Goal: Task Accomplishment & Management: Use online tool/utility

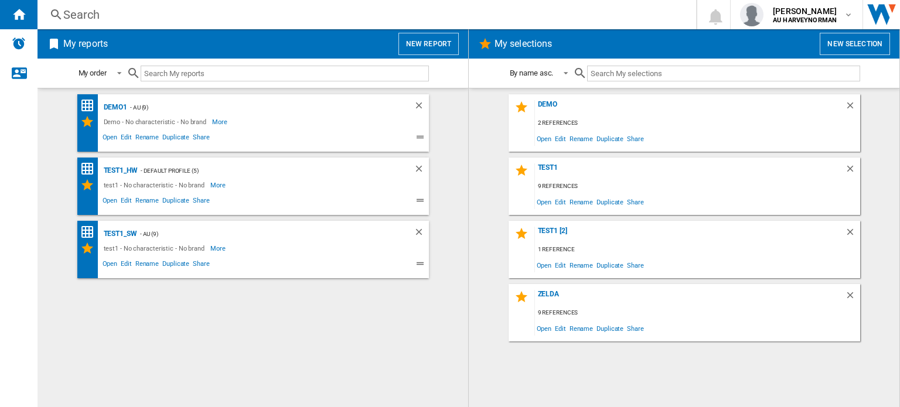
click at [300, 19] on div "Search" at bounding box center [364, 14] width 602 height 16
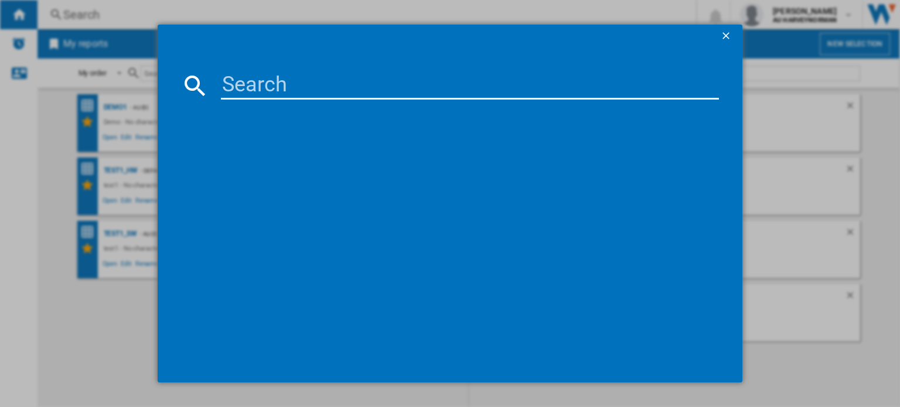
click at [280, 77] on input at bounding box center [470, 85] width 498 height 28
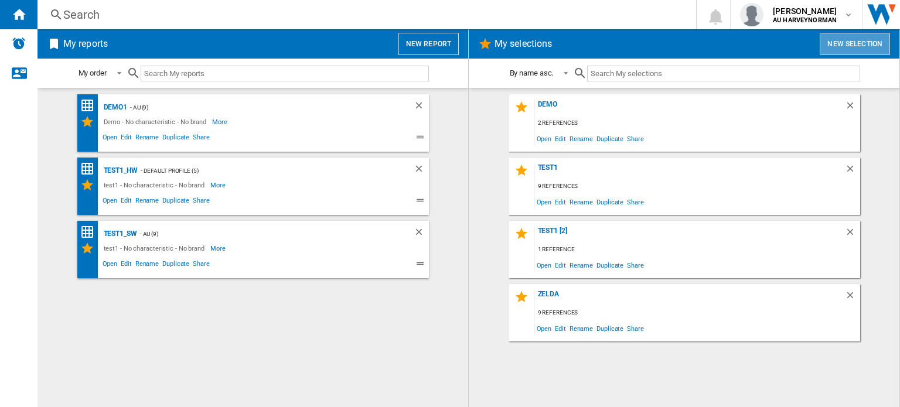
click at [855, 43] on button "New selection" at bounding box center [854, 44] width 70 height 22
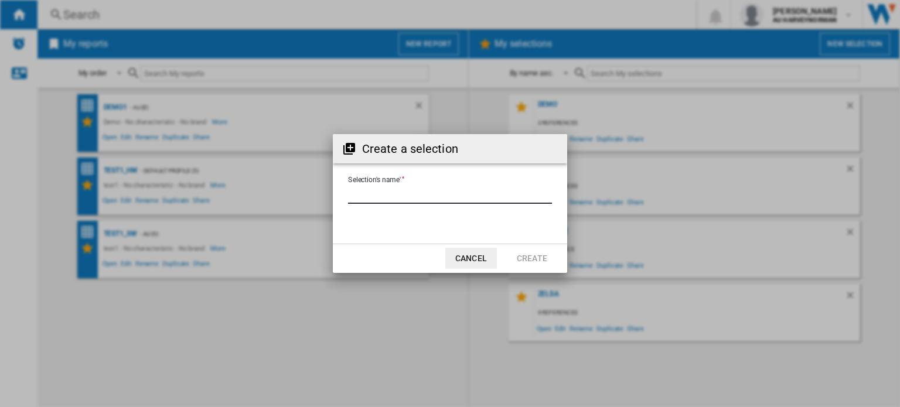
click at [409, 194] on input "Selection's name'" at bounding box center [450, 195] width 204 height 18
type input "**********"
click at [521, 251] on button "Create" at bounding box center [532, 258] width 52 height 21
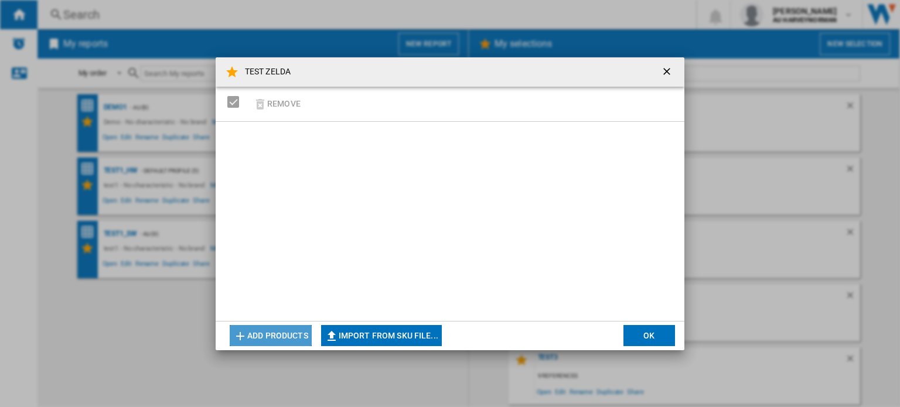
click at [293, 333] on button "Add products" at bounding box center [271, 335] width 82 height 21
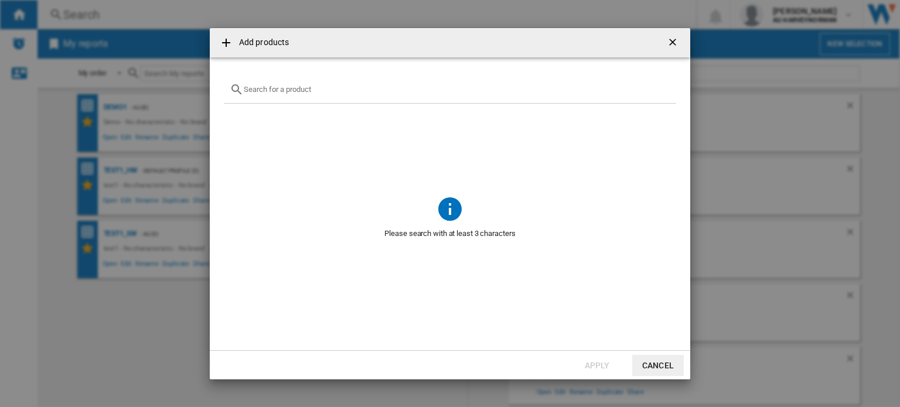
click at [312, 88] on input "text" at bounding box center [457, 89] width 426 height 9
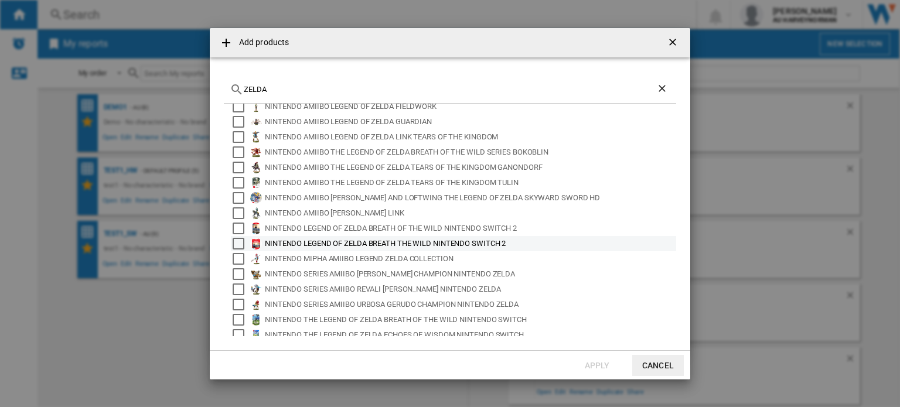
scroll to position [77, 0]
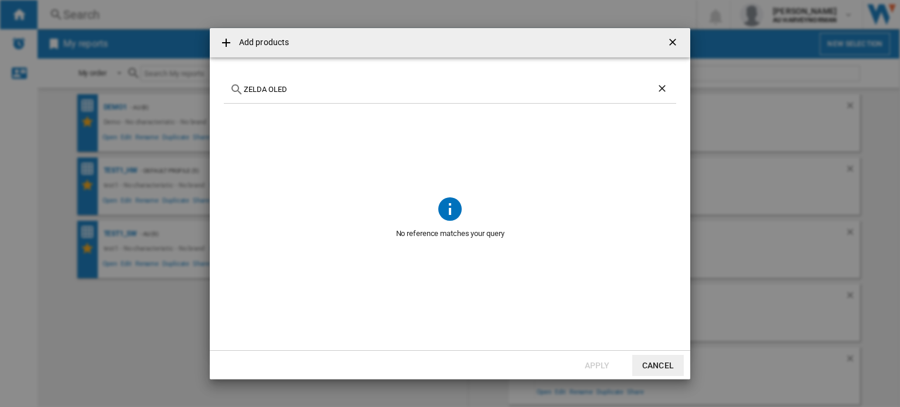
drag, startPoint x: 272, startPoint y: 88, endPoint x: 333, endPoint y: 88, distance: 60.9
click at [333, 88] on input "ZELDA OLED" at bounding box center [450, 89] width 412 height 9
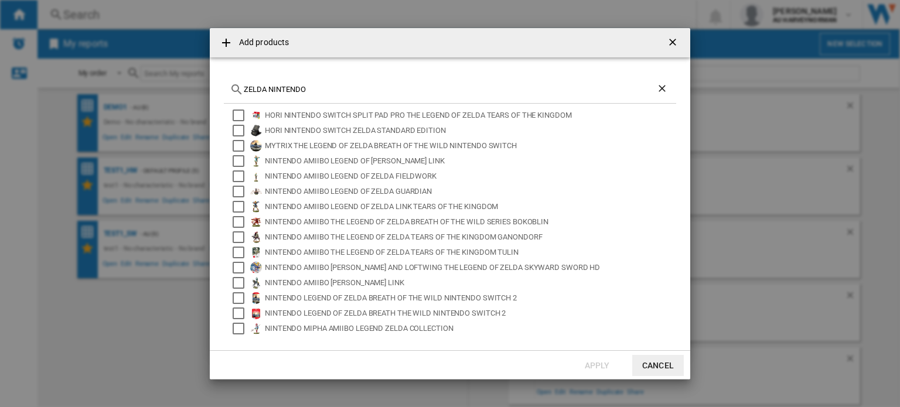
scroll to position [0, 0]
drag, startPoint x: 310, startPoint y: 88, endPoint x: 207, endPoint y: 88, distance: 103.1
click at [207, 88] on div "Add products ZELDA NINTENDO HORI NINTENDO SWITCH SPLIT PAD PRO THE LEGEND OF ZE…" at bounding box center [450, 203] width 900 height 407
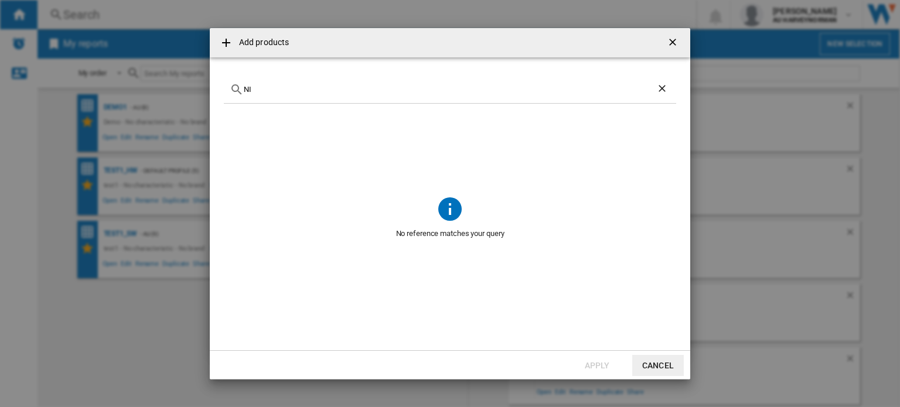
type input "N"
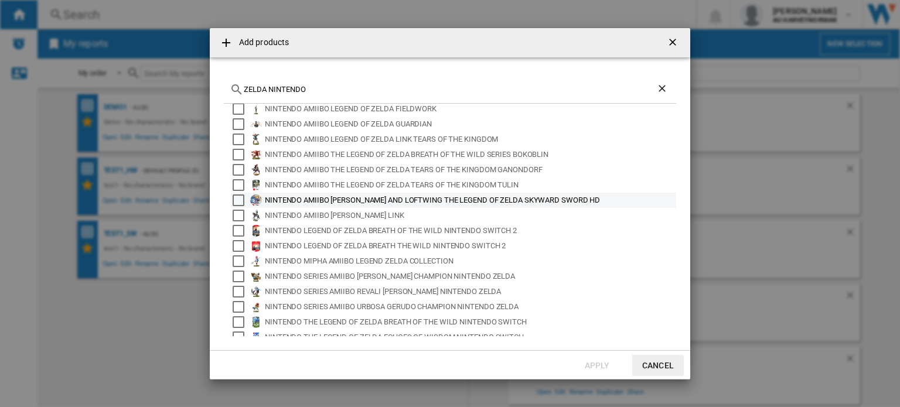
scroll to position [77, 0]
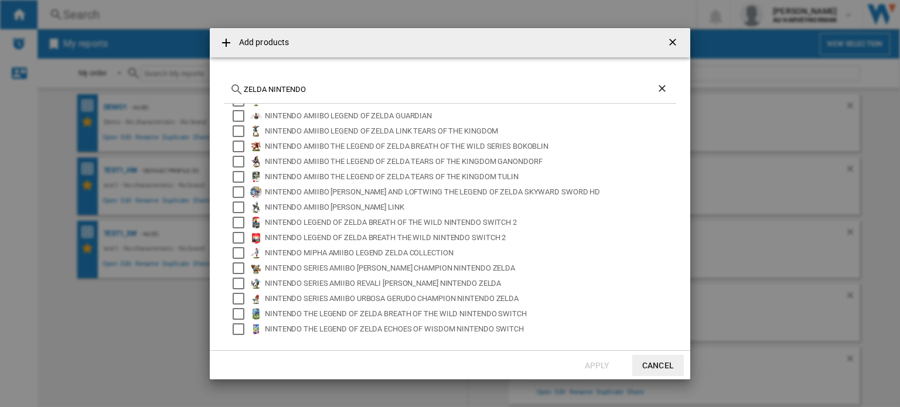
drag, startPoint x: 244, startPoint y: 87, endPoint x: 412, endPoint y: 88, distance: 168.7
click at [412, 88] on input "ZELDA NINTENDO" at bounding box center [450, 89] width 412 height 9
type input "t"
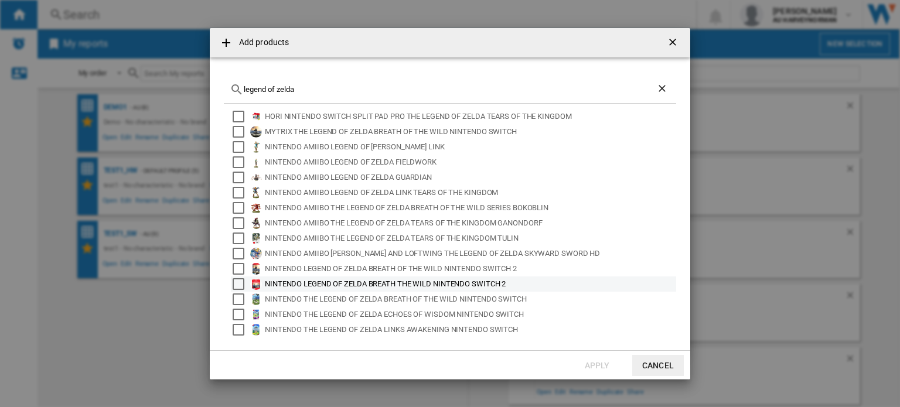
scroll to position [0, 0]
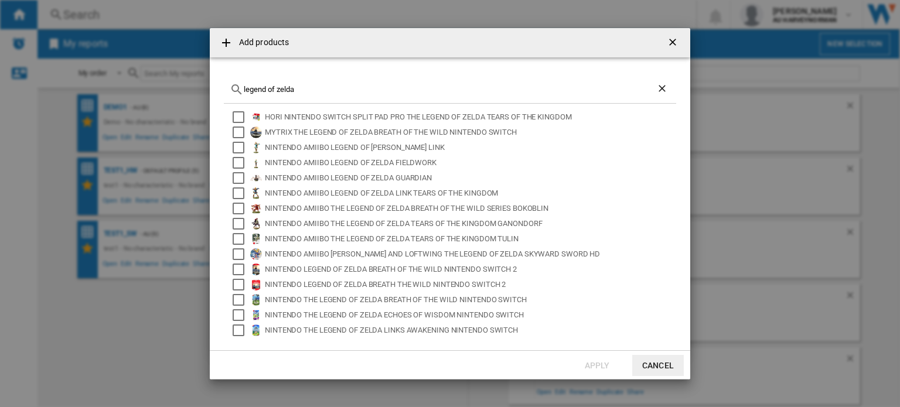
click at [337, 93] on input "legend of zelda" at bounding box center [450, 89] width 412 height 9
type input "legend of zelda"
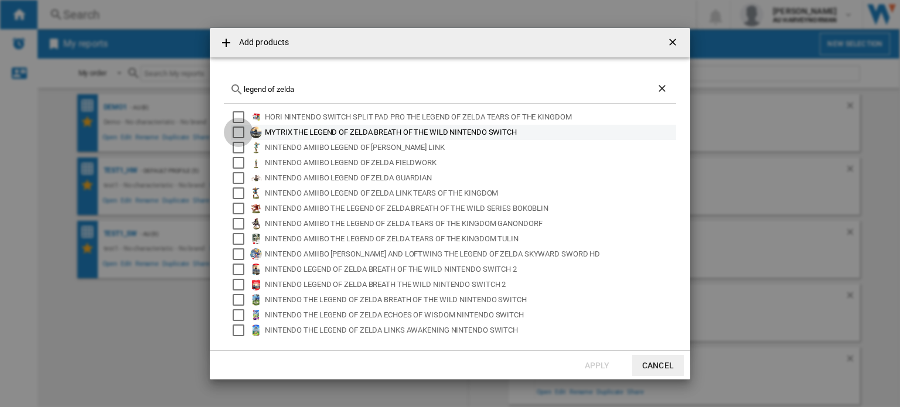
click at [239, 129] on div "Select" at bounding box center [239, 133] width 12 height 12
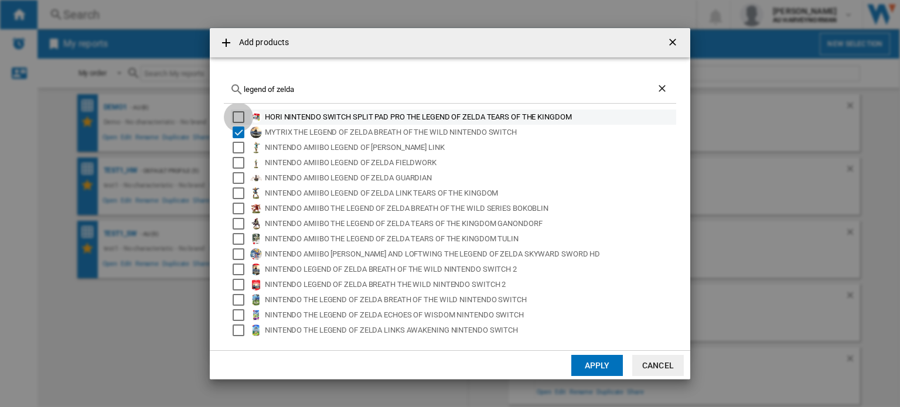
click at [238, 116] on div "Select" at bounding box center [239, 117] width 12 height 12
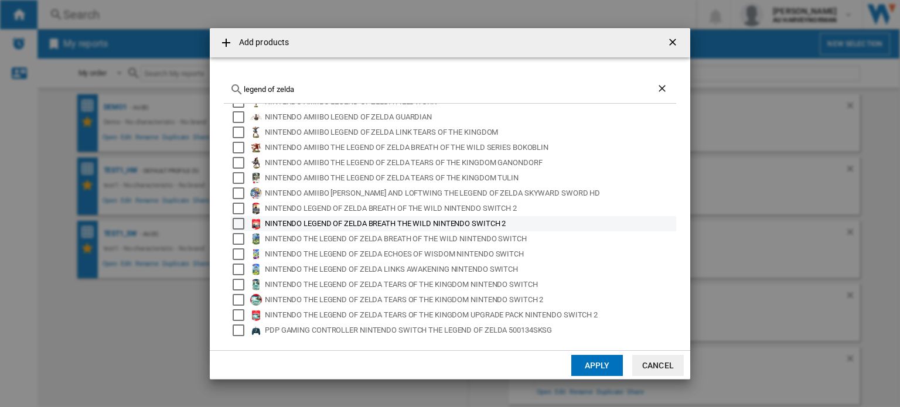
scroll to position [63, 0]
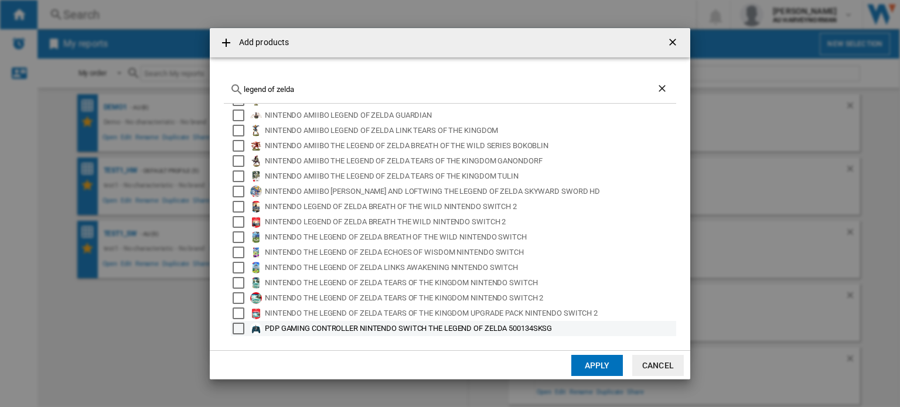
click at [240, 324] on div "Select" at bounding box center [239, 329] width 12 height 12
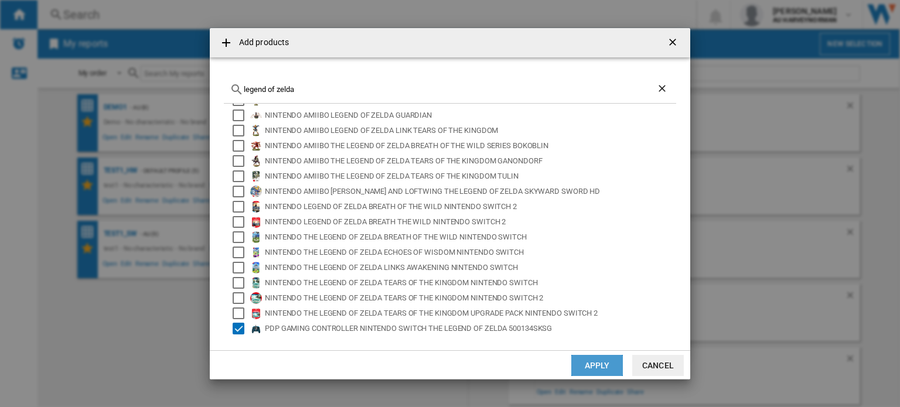
click at [599, 363] on button "Apply" at bounding box center [597, 365] width 52 height 21
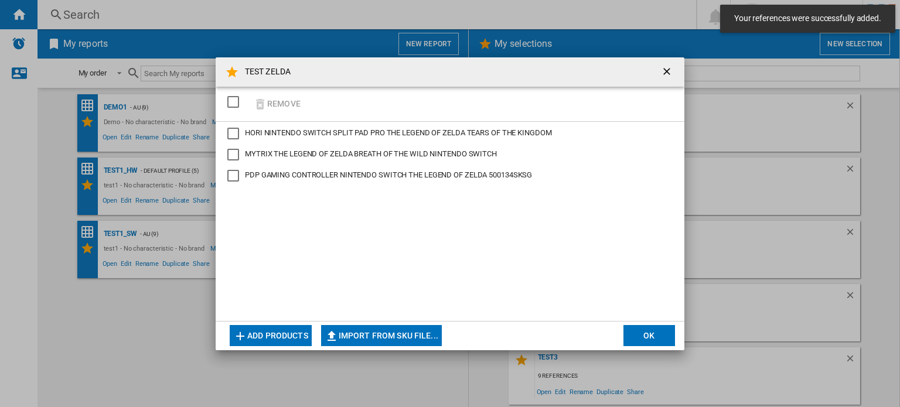
click at [227, 98] on div "SELECTIONS.EDITION_POPUP.SELECT_DESELECT" at bounding box center [233, 102] width 12 height 12
click at [654, 333] on button "OK" at bounding box center [649, 335] width 52 height 21
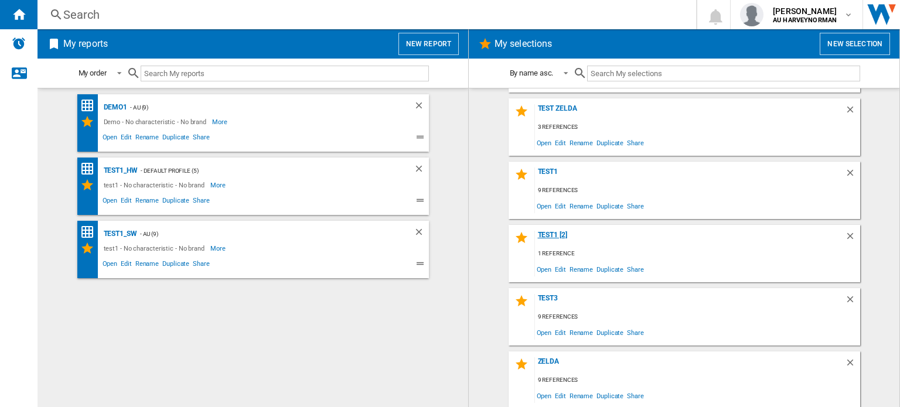
scroll to position [60, 0]
click at [545, 333] on span "Open" at bounding box center [544, 331] width 19 height 16
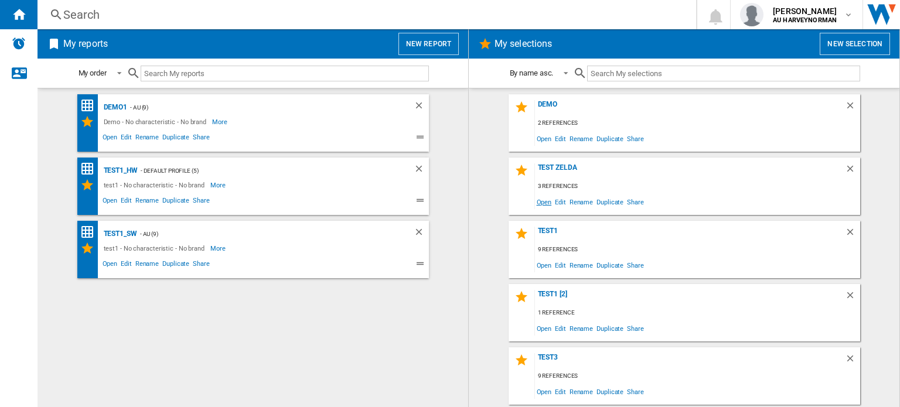
click at [543, 201] on span "Open" at bounding box center [544, 202] width 19 height 16
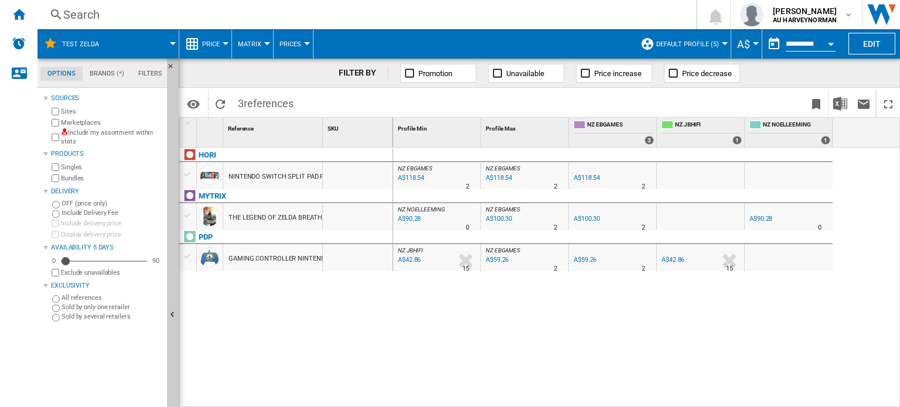
click at [104, 133] on label "Include my assortment within stats" at bounding box center [111, 137] width 101 height 18
click at [592, 177] on div "A$118.54" at bounding box center [586, 178] width 26 height 8
click at [585, 220] on div "A$100.30" at bounding box center [586, 219] width 26 height 8
click at [584, 257] on div "A$59.26" at bounding box center [584, 260] width 23 height 8
drag, startPoint x: 324, startPoint y: 131, endPoint x: 421, endPoint y: 131, distance: 96.6
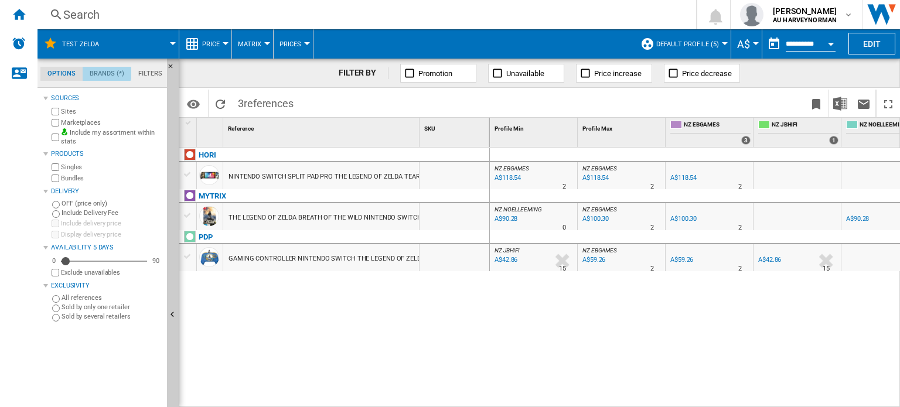
click at [102, 67] on md-tab-item "Brands (*)" at bounding box center [107, 74] width 49 height 14
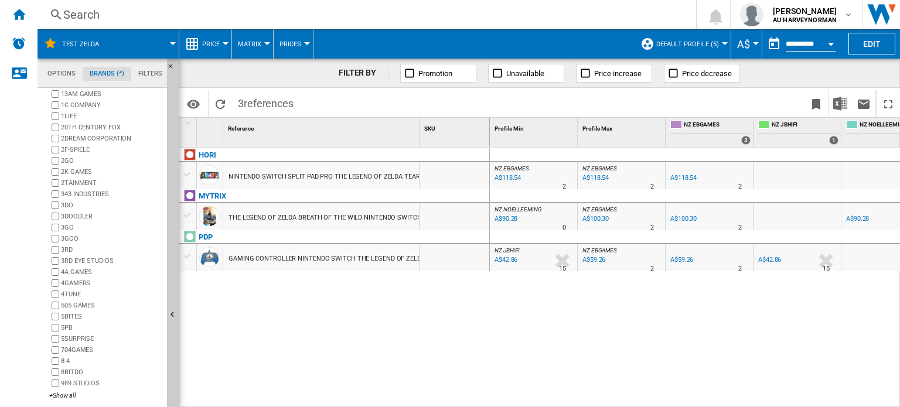
scroll to position [65, 0]
click at [62, 391] on div "+Show all" at bounding box center [105, 394] width 113 height 9
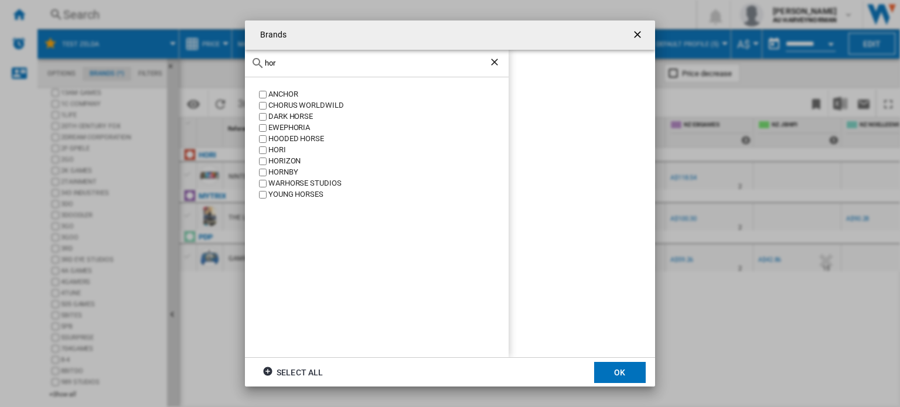
type input "hor"
click at [272, 150] on div "HORI" at bounding box center [388, 150] width 240 height 11
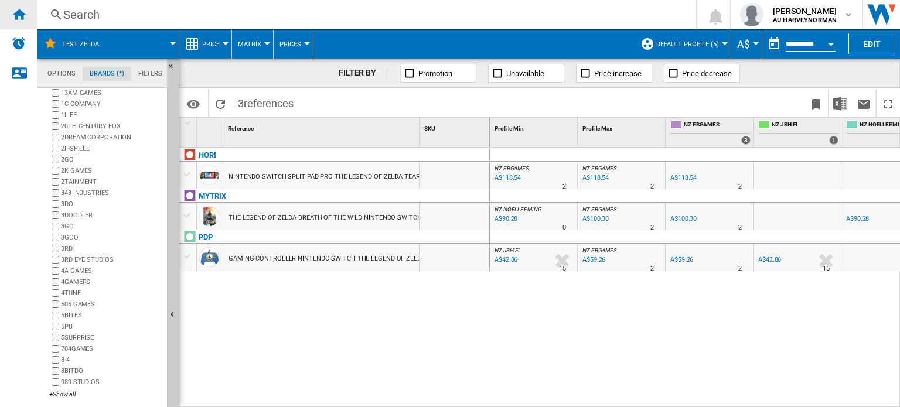
click at [26, 19] on div "Home" at bounding box center [18, 14] width 37 height 29
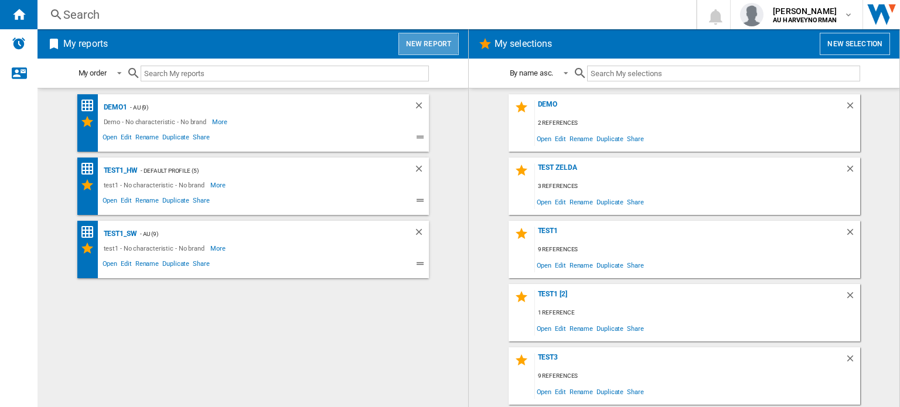
click at [418, 45] on button "New report" at bounding box center [428, 44] width 60 height 22
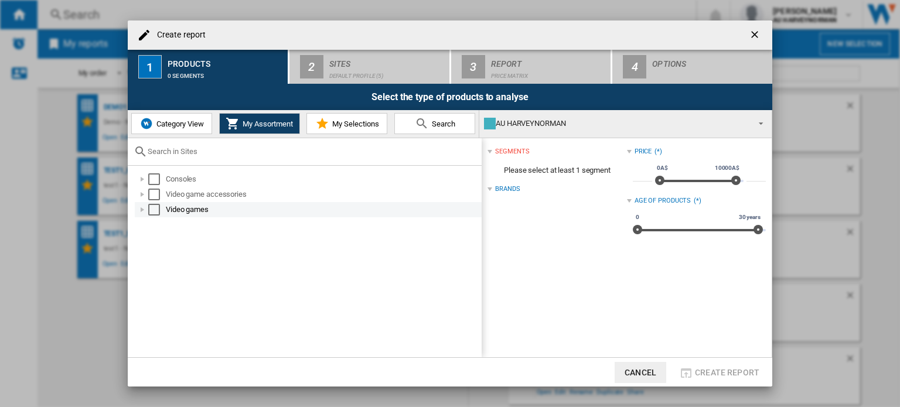
click at [156, 210] on div "Select" at bounding box center [154, 210] width 12 height 12
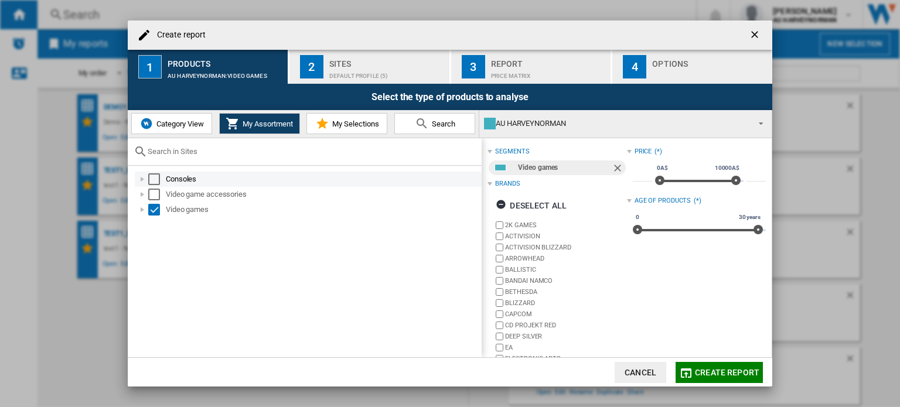
click at [185, 180] on div "Consoles" at bounding box center [323, 179] width 314 height 12
click at [153, 179] on div "Select" at bounding box center [154, 179] width 12 height 12
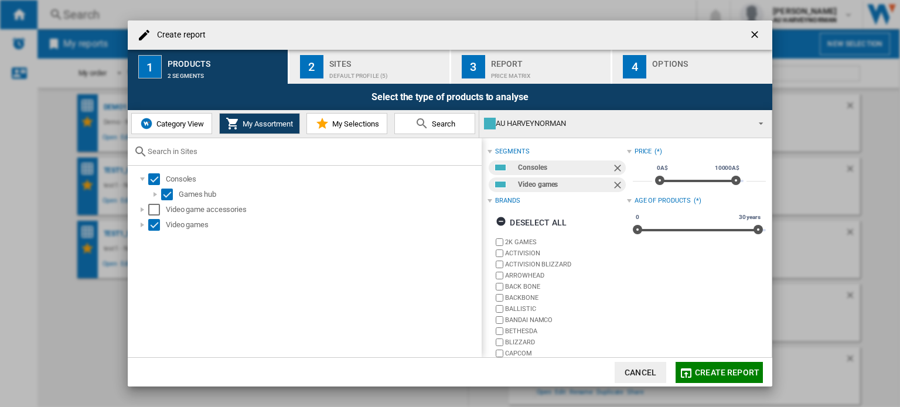
scroll to position [71, 0]
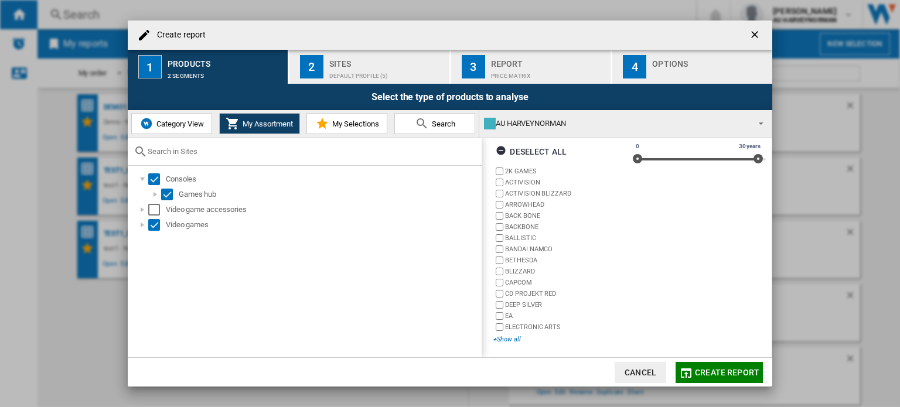
click at [515, 341] on div "+Show all" at bounding box center [559, 339] width 133 height 9
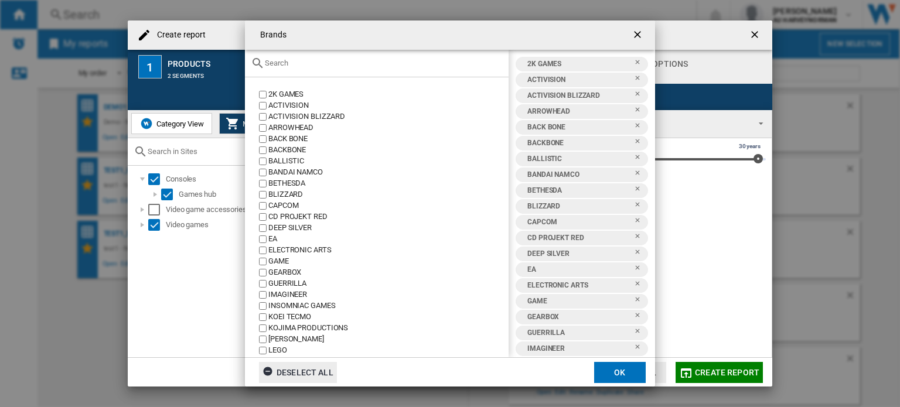
click at [320, 372] on div "Deselect all" at bounding box center [297, 372] width 71 height 21
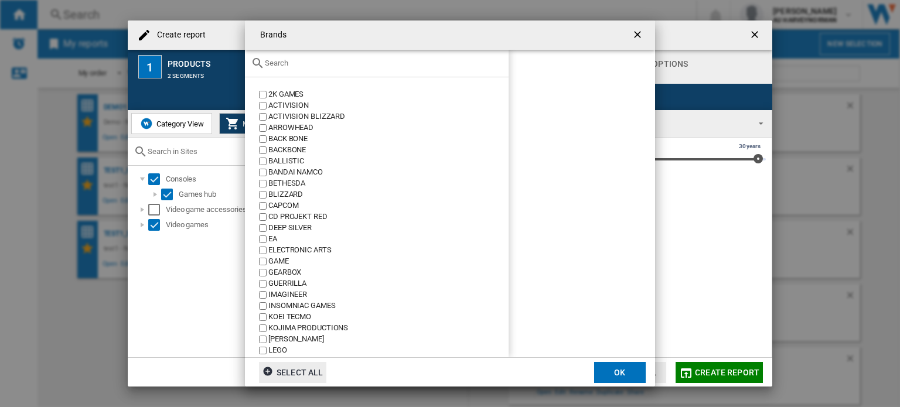
click at [305, 63] on input "Brands 2K ..." at bounding box center [384, 63] width 238 height 9
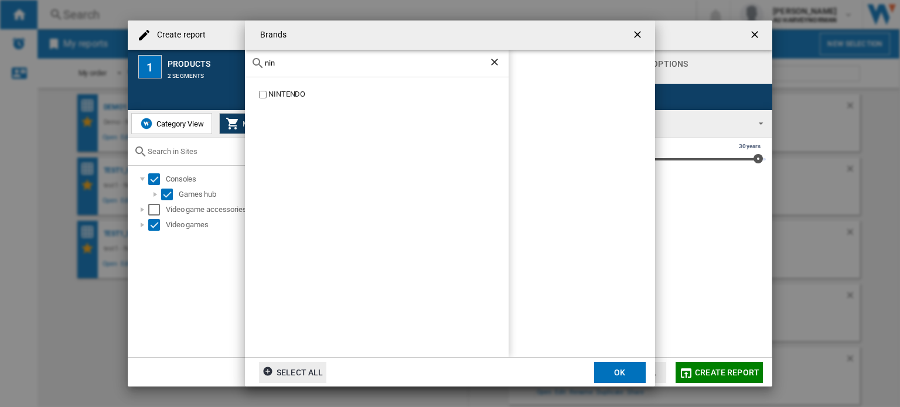
type input "nin"
click at [293, 93] on div "NINTENDO" at bounding box center [388, 94] width 240 height 11
click at [621, 368] on button "OK" at bounding box center [620, 372] width 52 height 21
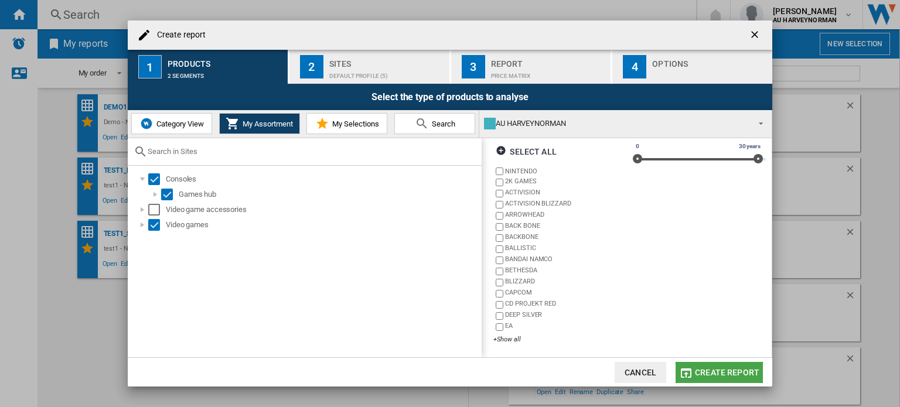
click at [725, 371] on span "Create report" at bounding box center [727, 372] width 64 height 9
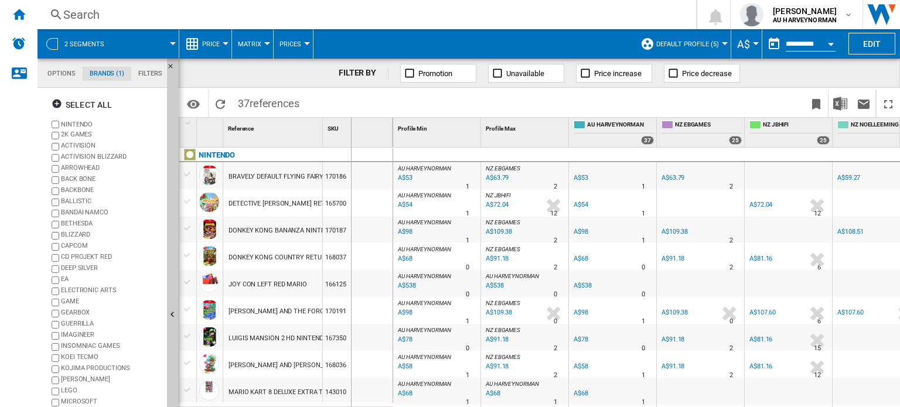
drag, startPoint x: 329, startPoint y: 132, endPoint x: 391, endPoint y: 129, distance: 62.1
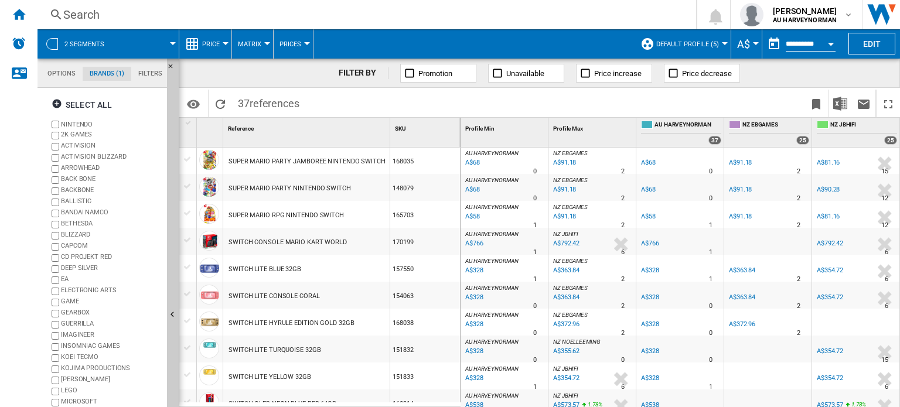
scroll to position [754, 0]
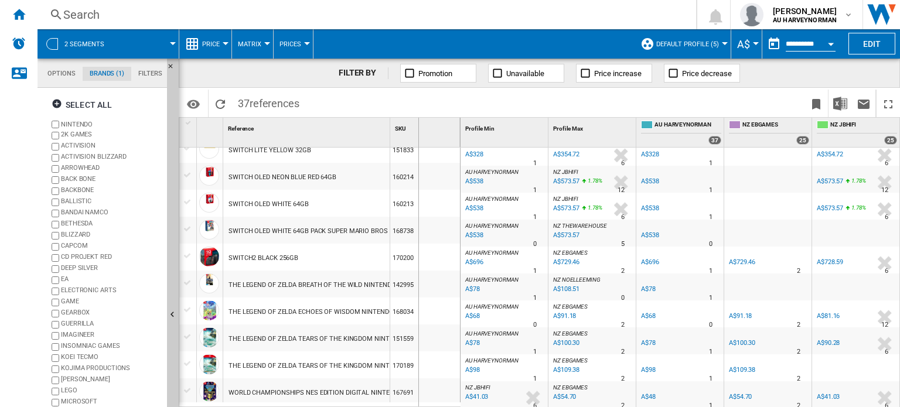
drag, startPoint x: 389, startPoint y: 127, endPoint x: 490, endPoint y: 127, distance: 100.2
click at [490, 127] on div "1 Reference 1 SKU 1 NINTENDO BRAVELY DEFAULT FLYING FAIRY HD REMASTER NINTENDO …" at bounding box center [539, 262] width 720 height 289
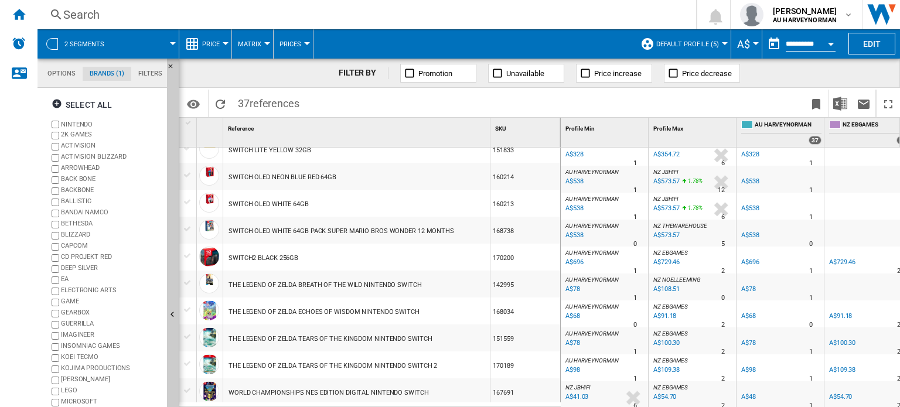
click at [265, 279] on div "THE LEGEND OF ZELDA BREATH OF THE WILD NINTENDO SWITCH" at bounding box center [324, 285] width 193 height 27
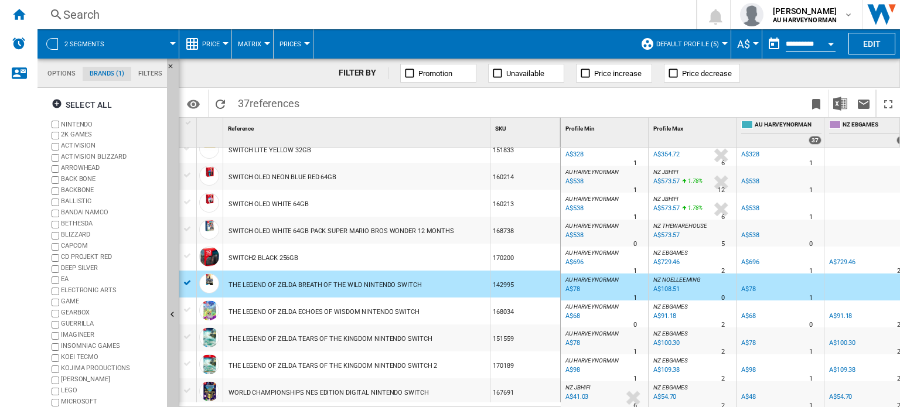
click at [265, 279] on div "THE LEGEND OF ZELDA BREATH OF THE WILD NINTENDO SWITCH" at bounding box center [324, 285] width 193 height 27
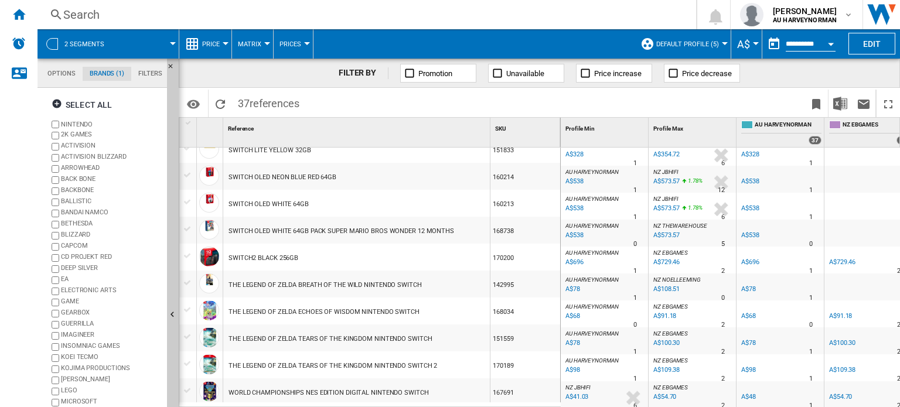
click at [265, 279] on div "THE LEGEND OF ZELDA BREATH OF THE WILD NINTENDO SWITCH" at bounding box center [324, 285] width 193 height 27
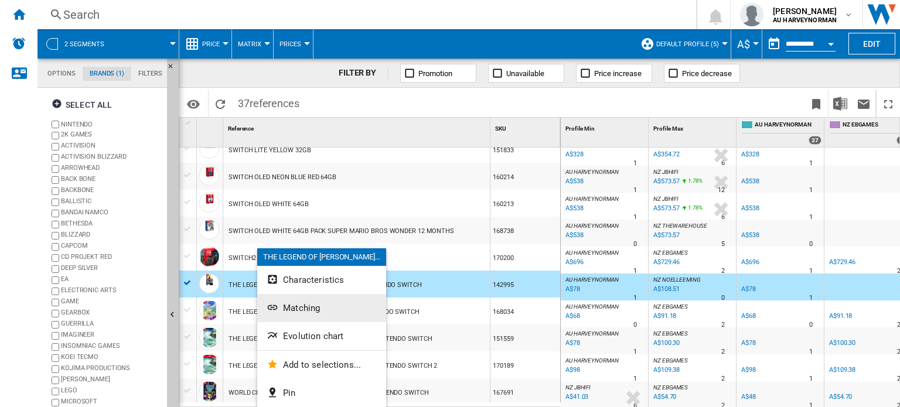
click at [300, 313] on button "Matching" at bounding box center [321, 308] width 129 height 28
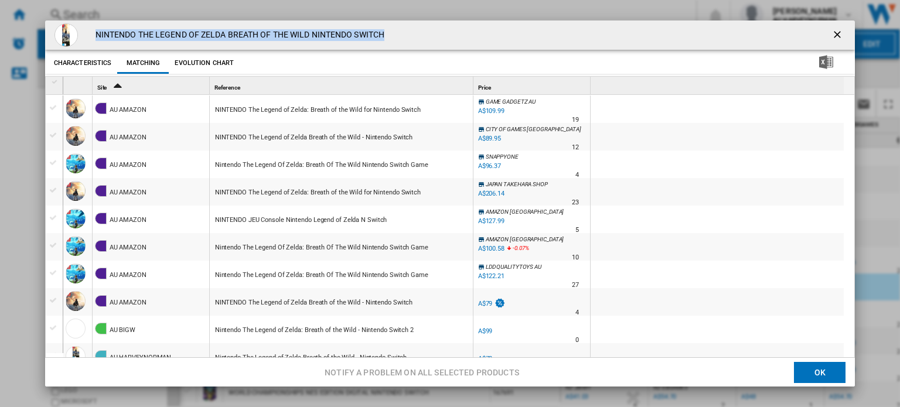
drag, startPoint x: 96, startPoint y: 35, endPoint x: 423, endPoint y: 37, distance: 326.8
click at [423, 37] on div "NINTENDO THE LEGEND OF ZELDA BREATH OF THE WILD NINTENDO SWITCH" at bounding box center [449, 34] width 809 height 29
copy h4 "NINTENDO THE LEGEND OF ZELDA BREATH OF THE WILD NINTENDO SWITCH"
click at [831, 33] on ng-md-icon "getI18NText('BUTTONS.CLOSE_DIALOG')" at bounding box center [838, 36] width 14 height 14
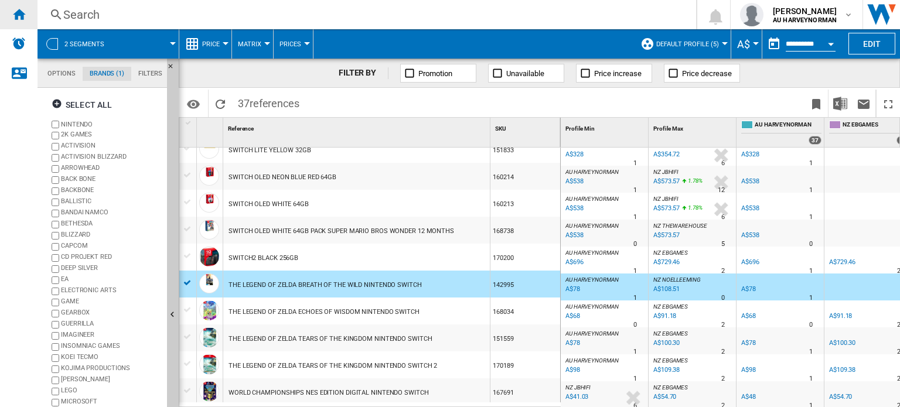
click at [19, 18] on ng-md-icon "Home" at bounding box center [19, 14] width 14 height 14
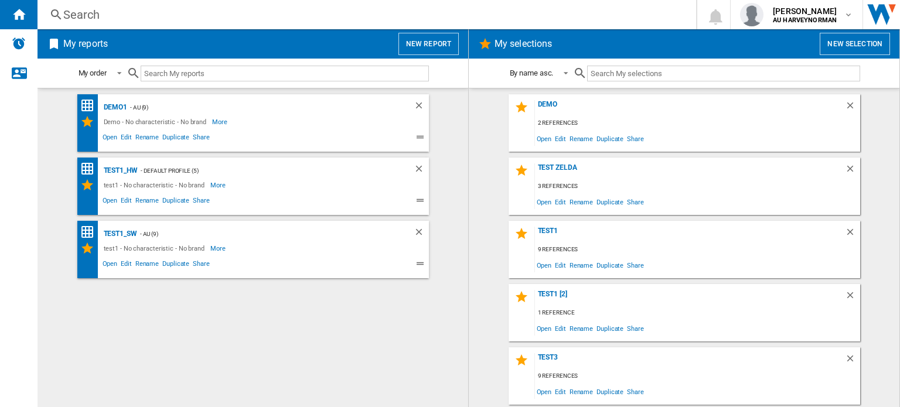
click at [182, 21] on div "Search" at bounding box center [364, 14] width 602 height 16
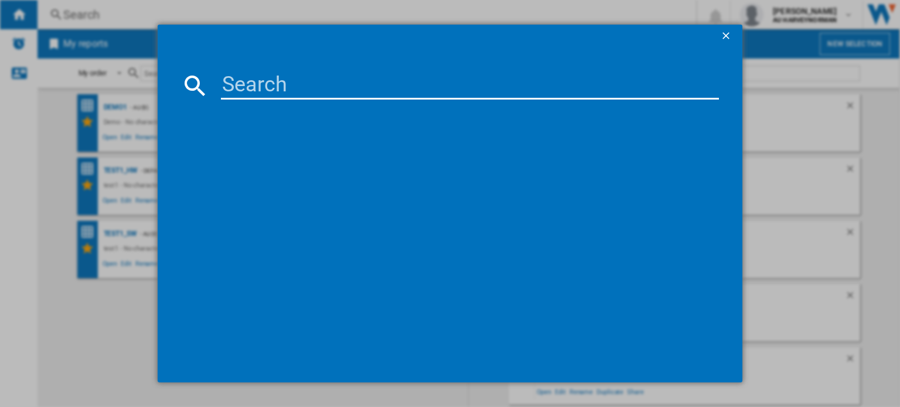
type input "NINTENDO THE LEGEND OF ZELDA BREATH OF THE WILD NINTENDO SWITCH"
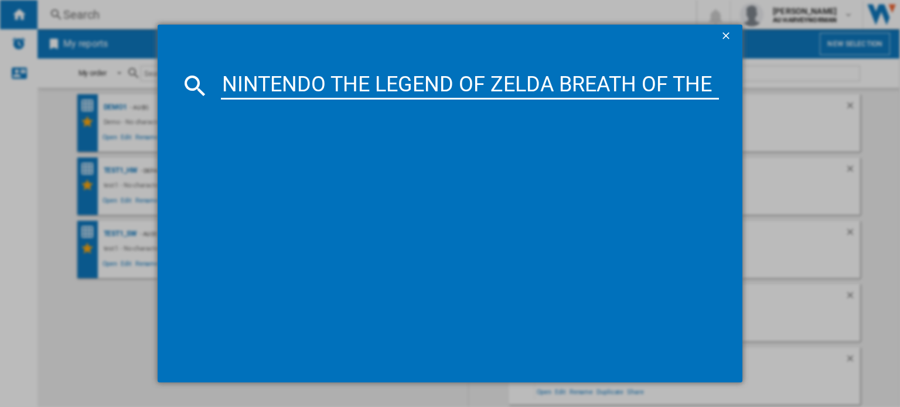
scroll to position [0, 241]
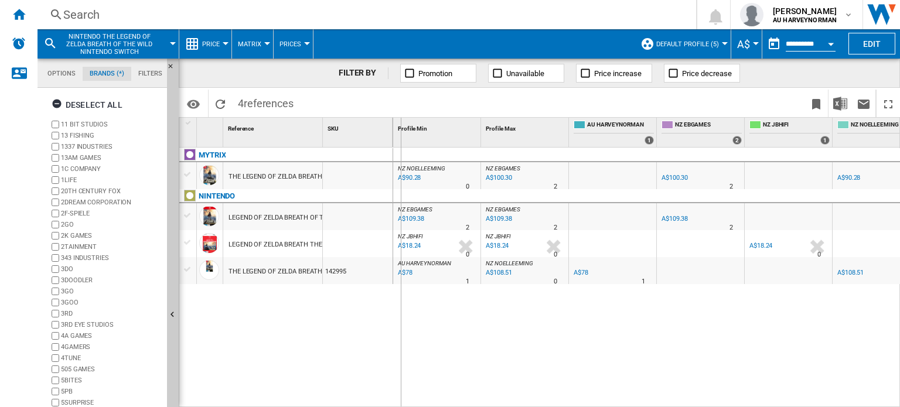
drag, startPoint x: 322, startPoint y: 136, endPoint x: 401, endPoint y: 131, distance: 78.6
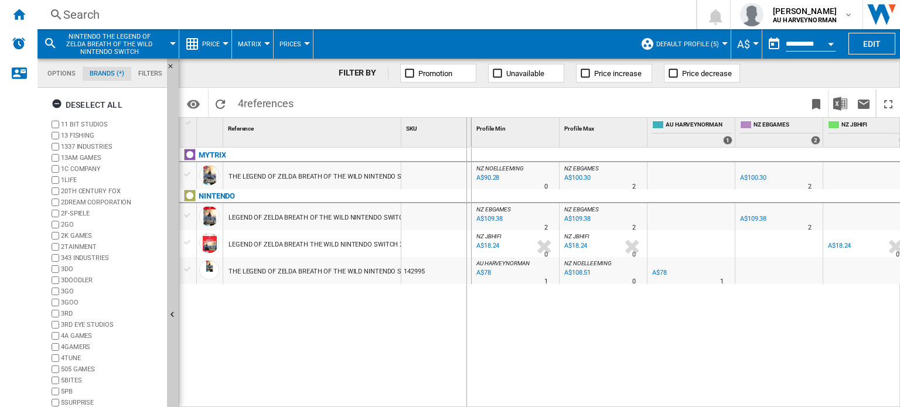
drag, startPoint x: 399, startPoint y: 134, endPoint x: 466, endPoint y: 133, distance: 66.8
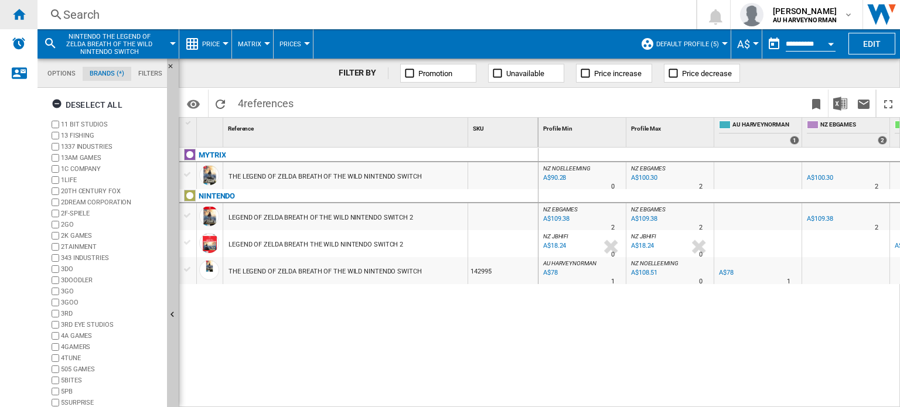
click at [16, 14] on ng-md-icon "Home" at bounding box center [19, 14] width 14 height 14
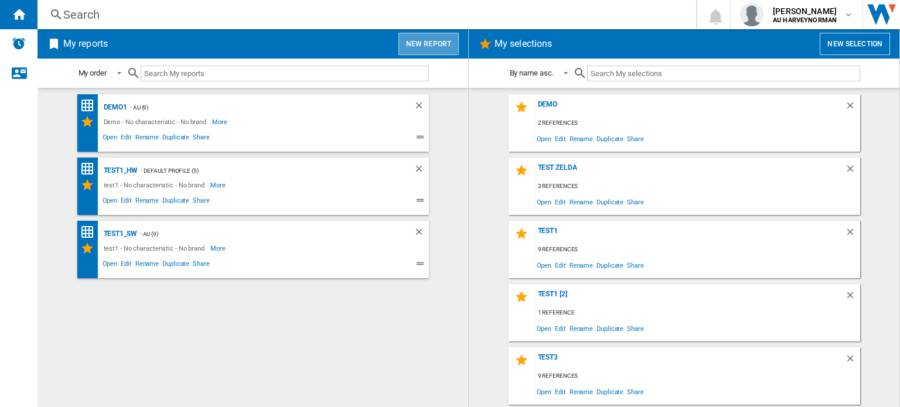
click at [429, 42] on button "New report" at bounding box center [428, 44] width 60 height 22
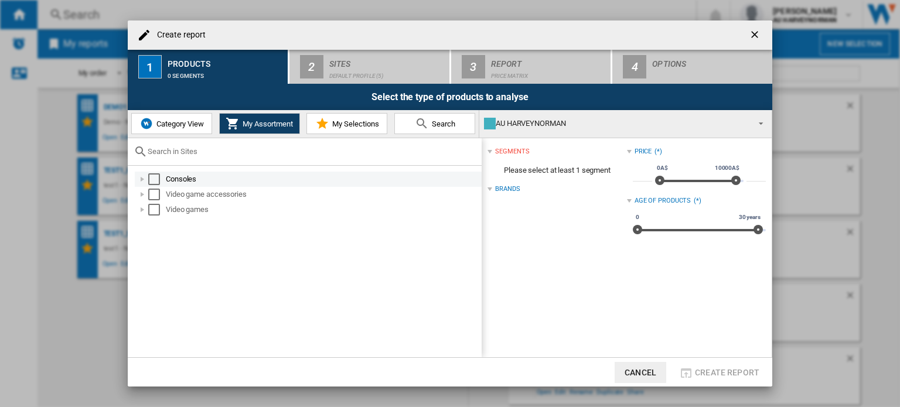
drag, startPoint x: 150, startPoint y: 177, endPoint x: 187, endPoint y: 152, distance: 44.8
click at [150, 176] on div "Select" at bounding box center [154, 179] width 12 height 12
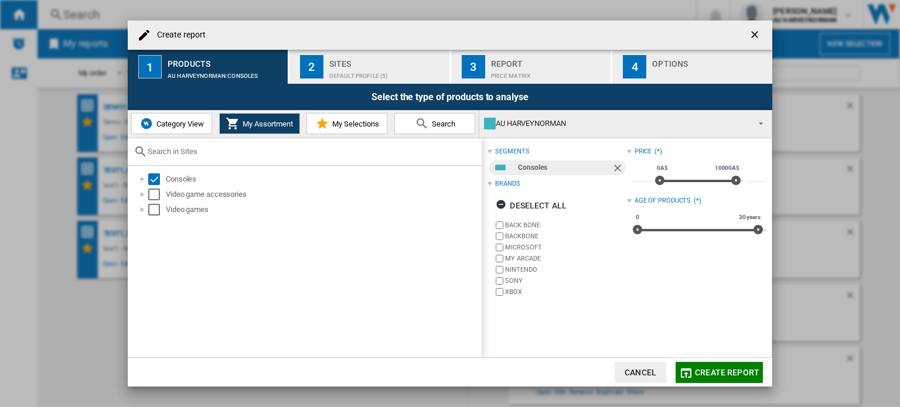
click at [381, 53] on button "2 Sites Default profile (5)" at bounding box center [369, 67] width 161 height 34
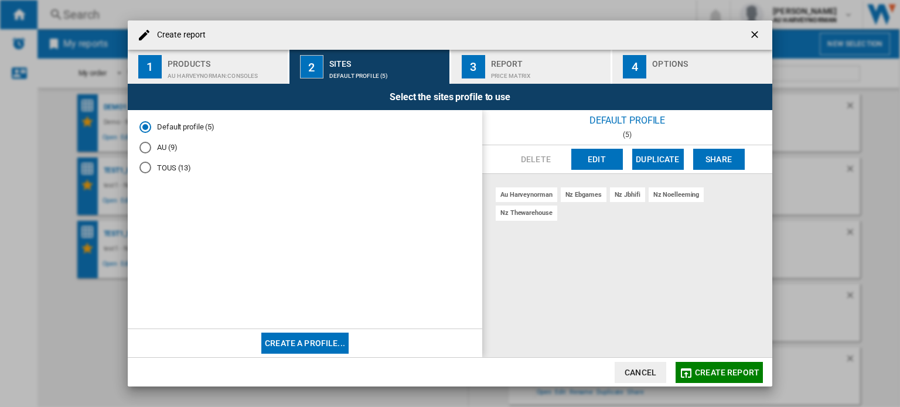
drag, startPoint x: 657, startPoint y: 155, endPoint x: 630, endPoint y: 122, distance: 42.5
click at [633, 122] on div "Default profile (5) [GEOGRAPHIC_DATA] Edit Duplicate Share au harveynorman nz e…" at bounding box center [627, 234] width 290 height 248
click at [595, 152] on button "Edit" at bounding box center [597, 159] width 52 height 21
click at [175, 161] on md-radio-group "Default profile (5) AU (9) TOUS (13)" at bounding box center [304, 152] width 331 height 61
click at [176, 166] on md-radio-button "TOUS (13)" at bounding box center [304, 167] width 331 height 11
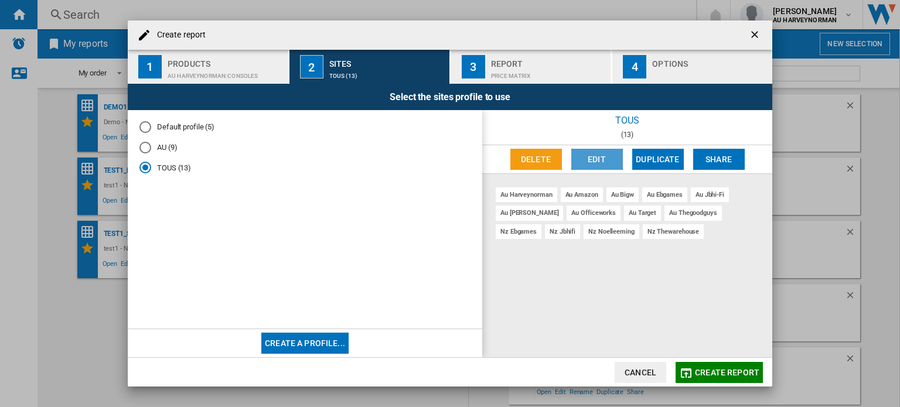
click at [613, 154] on button "Edit" at bounding box center [597, 159] width 52 height 21
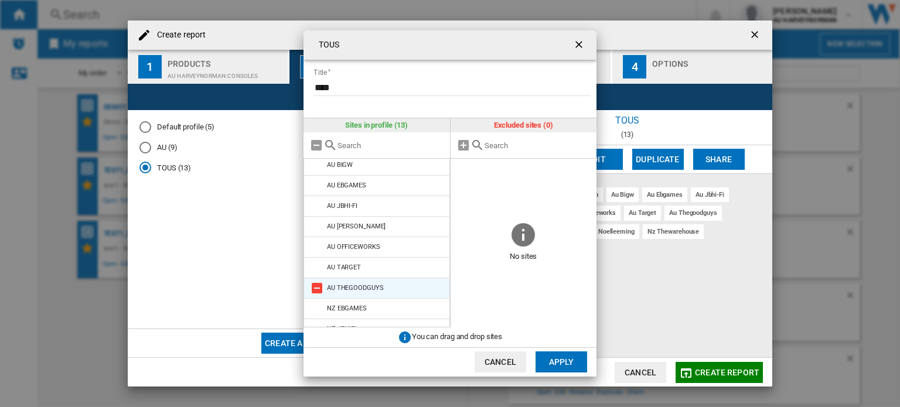
scroll to position [98, 0]
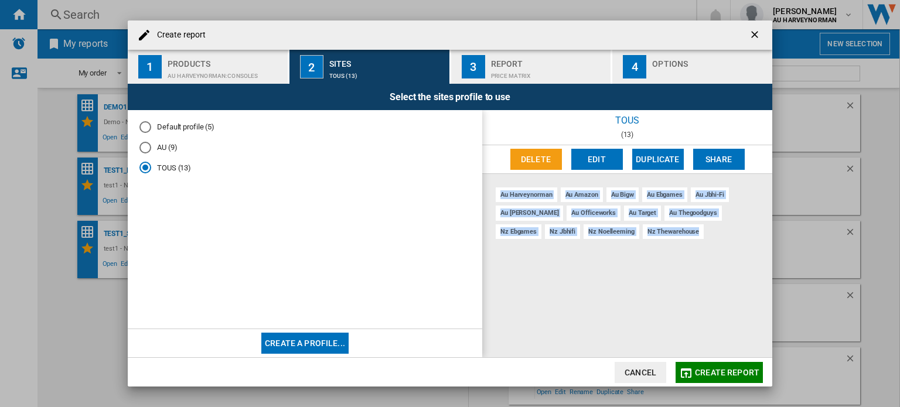
drag, startPoint x: 658, startPoint y: 231, endPoint x: 498, endPoint y: 197, distance: 163.5
click at [498, 197] on div "au harveynorman au amazon au bigw au ebgames au jbhi-fi au [PERSON_NAME] au off…" at bounding box center [627, 266] width 290 height 184
copy div "au harveynorman au amazon au bigw au ebgames au jbhi-fi au [PERSON_NAME] au off…"
